Goal: Use online tool/utility: Utilize a website feature to perform a specific function

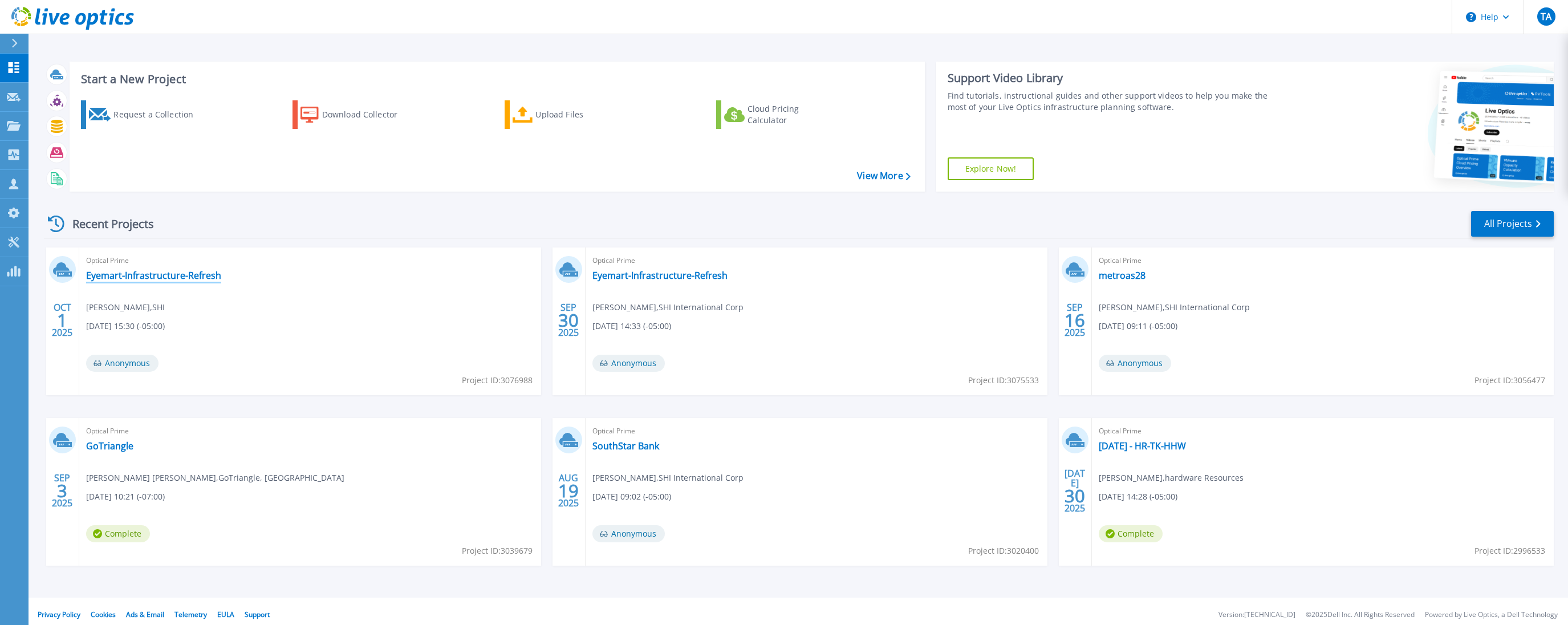
click at [188, 280] on link "Eyemart-Infrastructure-Refresh" at bounding box center [154, 276] width 135 height 12
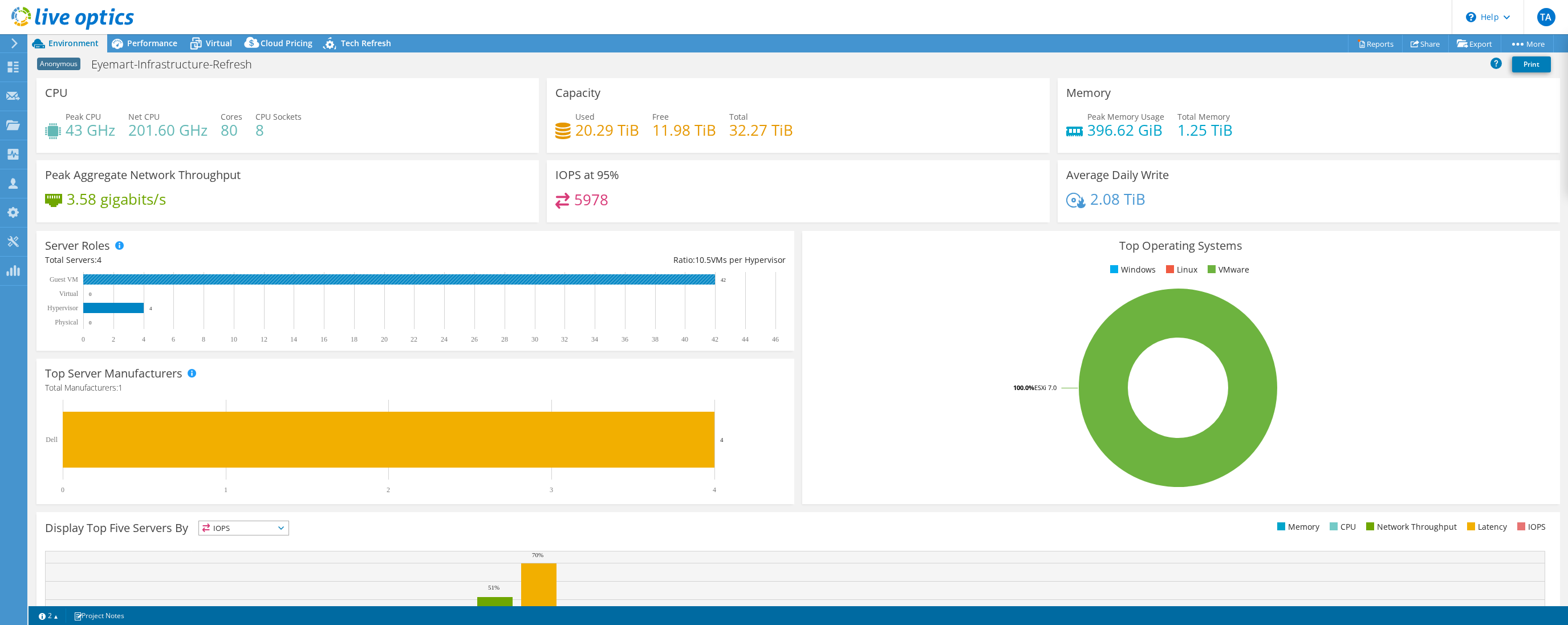
select select "USD"
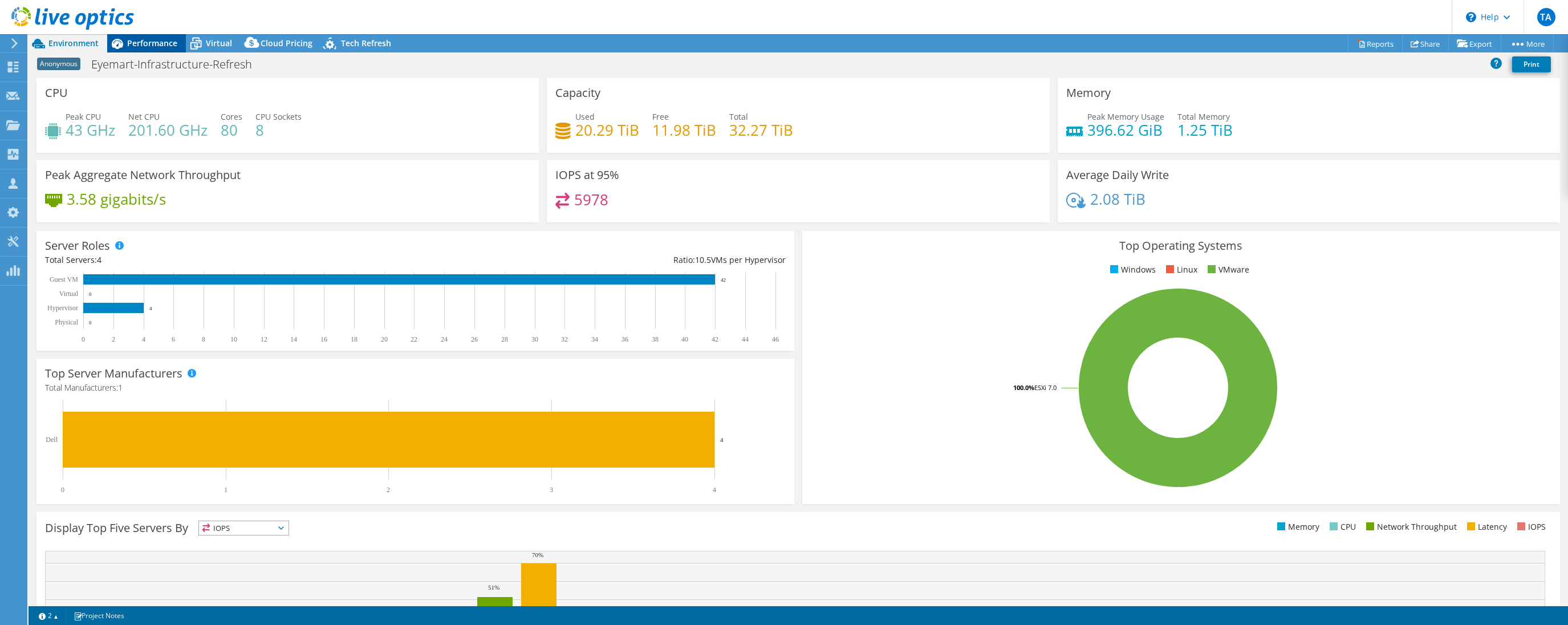
click at [150, 42] on span "Performance" at bounding box center [152, 43] width 50 height 11
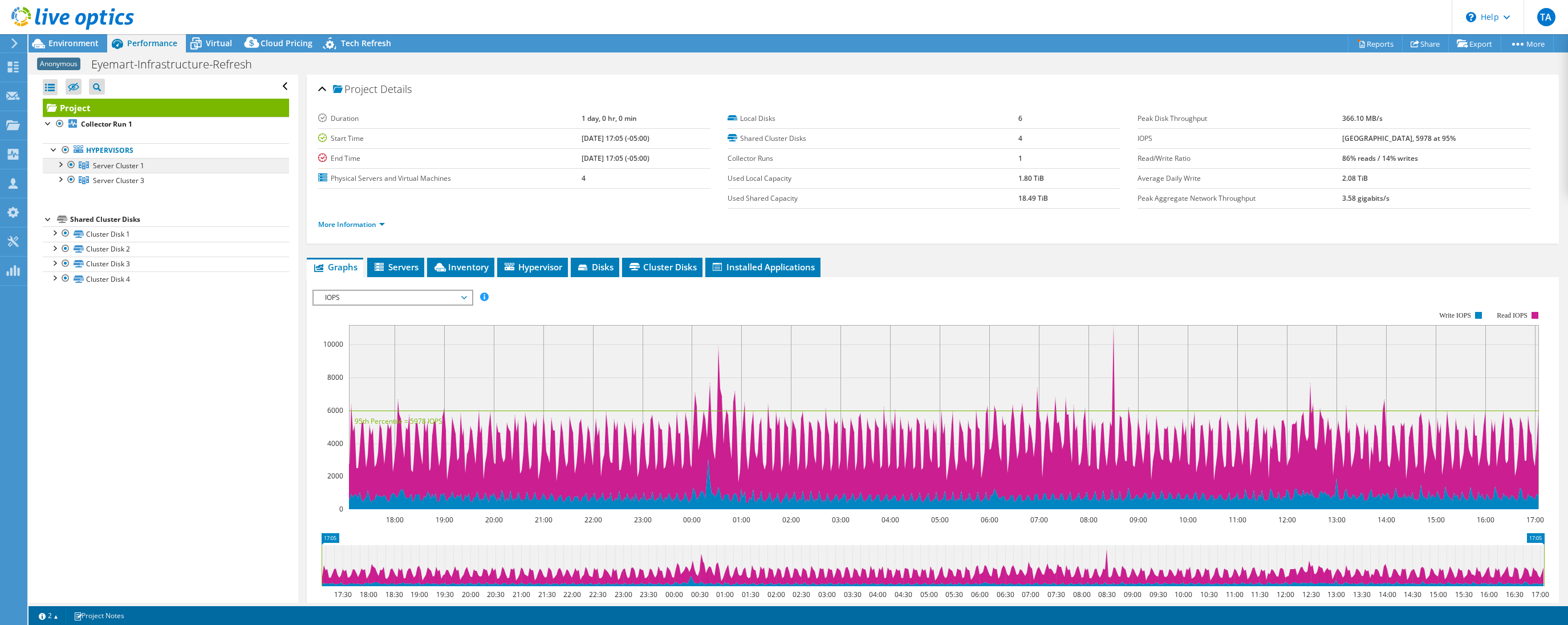
click at [64, 169] on link "Server Cluster 1" at bounding box center [166, 165] width 247 height 15
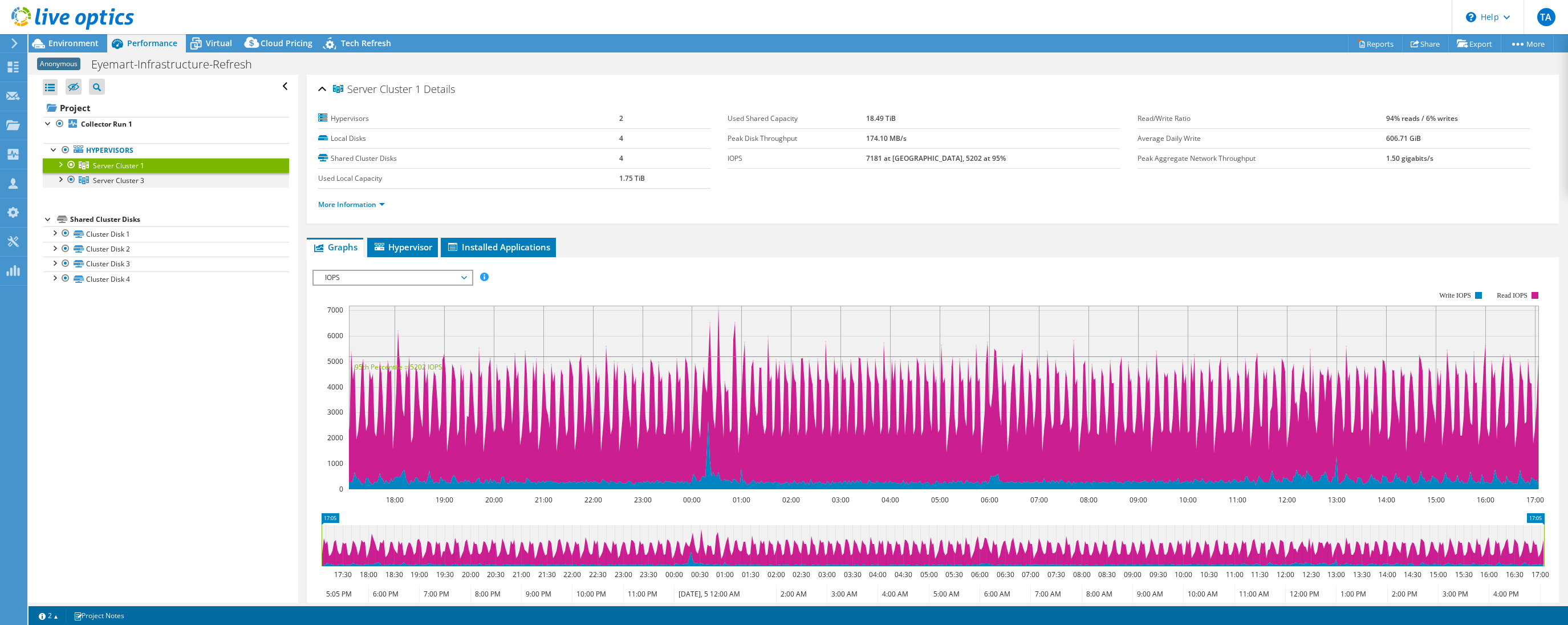
click at [61, 178] on div at bounding box center [60, 178] width 12 height 12
click at [60, 165] on div at bounding box center [60, 164] width 12 height 12
click at [59, 179] on div at bounding box center [60, 178] width 12 height 12
click at [212, 43] on span "Virtual" at bounding box center [219, 43] width 26 height 11
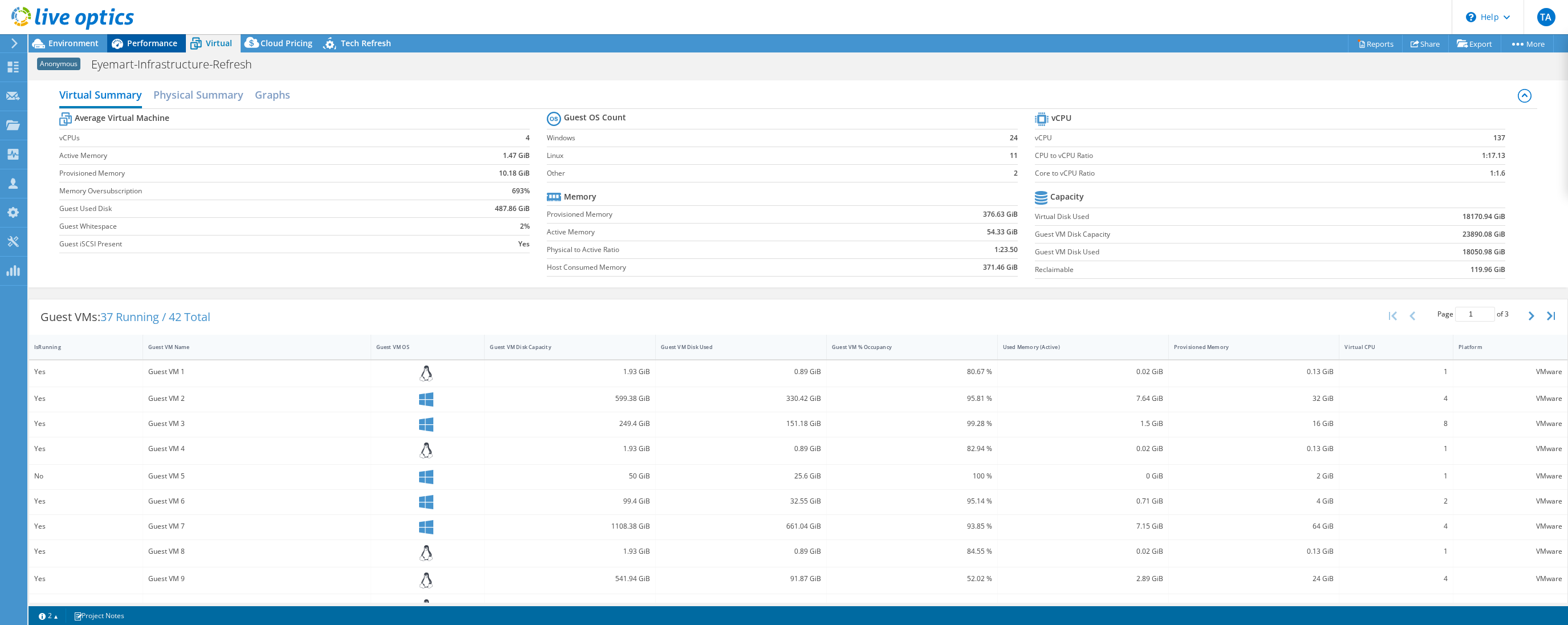
click at [153, 45] on span "Performance" at bounding box center [152, 43] width 50 height 11
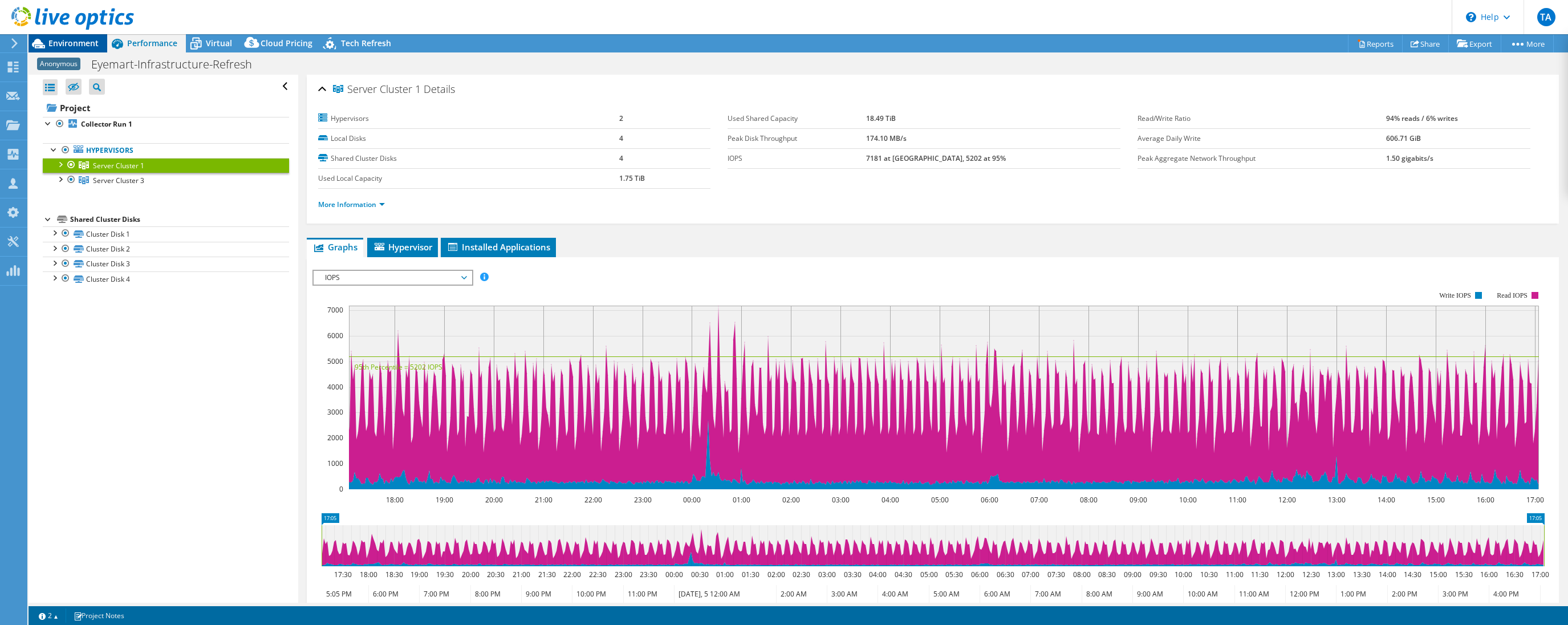
click at [71, 42] on span "Environment" at bounding box center [73, 43] width 50 height 11
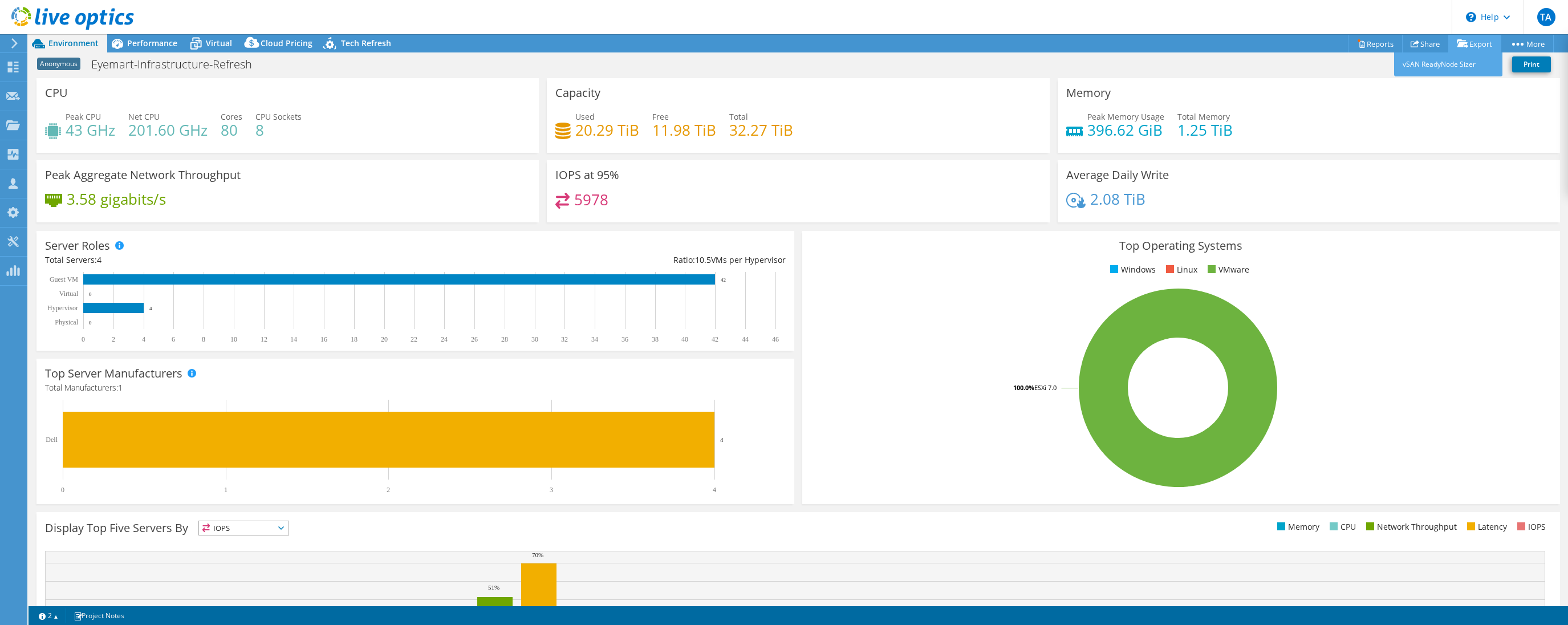
click at [1479, 44] on link "Export" at bounding box center [1475, 44] width 53 height 17
click at [1456, 64] on link "vSAN ReadyNode Sizer" at bounding box center [1448, 64] width 108 height 24
